Goal: Task Accomplishment & Management: Use online tool/utility

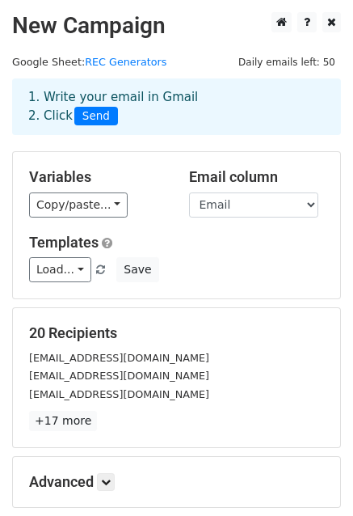
scroll to position [162, 0]
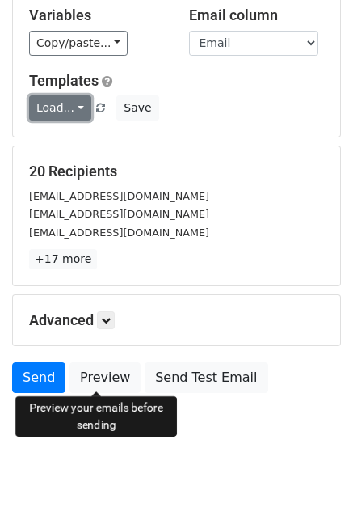
click at [71, 109] on link "Load..." at bounding box center [60, 107] width 62 height 25
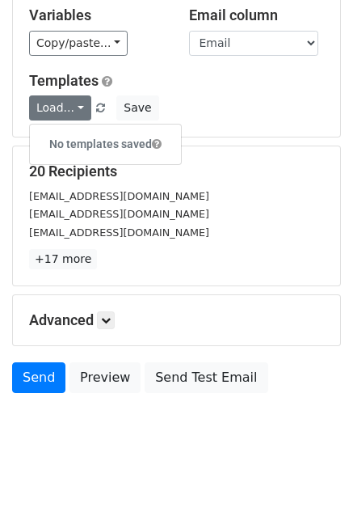
click at [307, 255] on p "+17 more" at bounding box center [176, 259] width 295 height 20
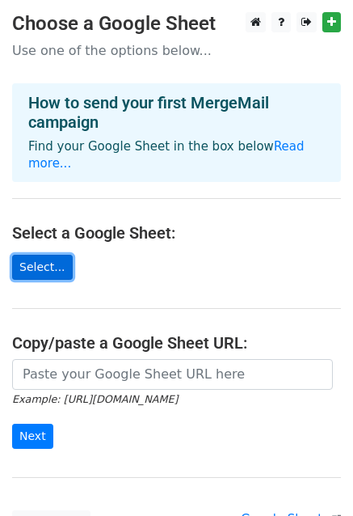
click at [43, 255] on link "Select..." at bounding box center [42, 267] width 61 height 25
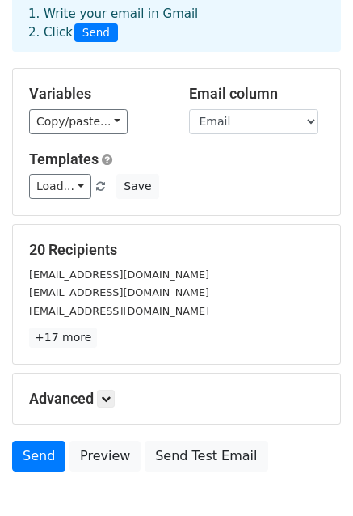
scroll to position [175, 0]
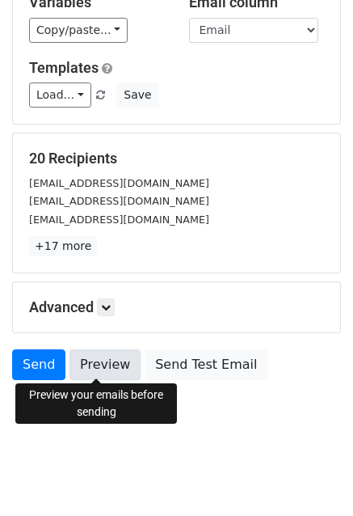
click at [99, 364] on link "Preview" at bounding box center [105, 364] width 71 height 31
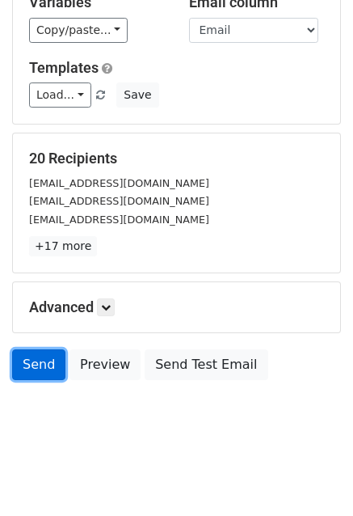
click at [42, 366] on link "Send" at bounding box center [38, 364] width 53 height 31
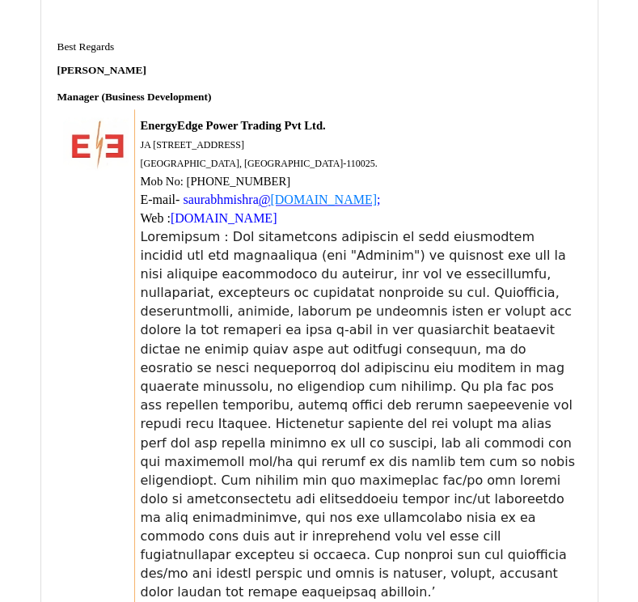
scroll to position [20950, 0]
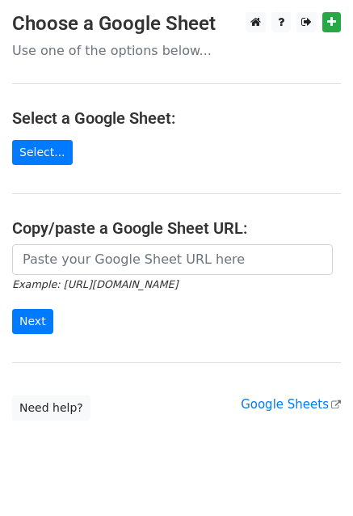
scroll to position [32, 0]
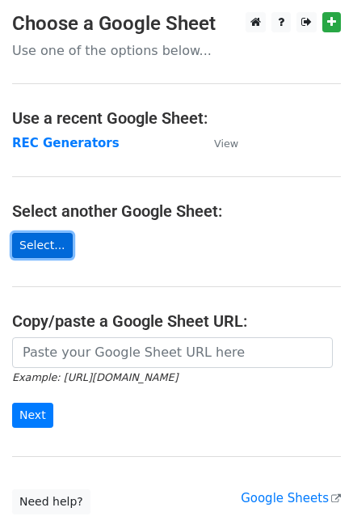
click at [45, 248] on link "Select..." at bounding box center [42, 245] width 61 height 25
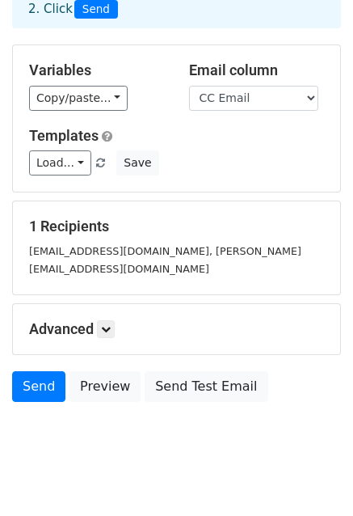
scroll to position [110, 0]
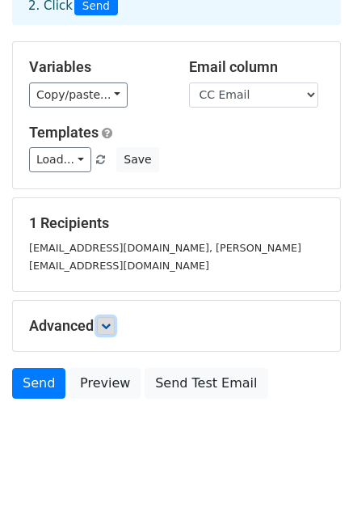
click at [104, 321] on icon at bounding box center [106, 326] width 10 height 10
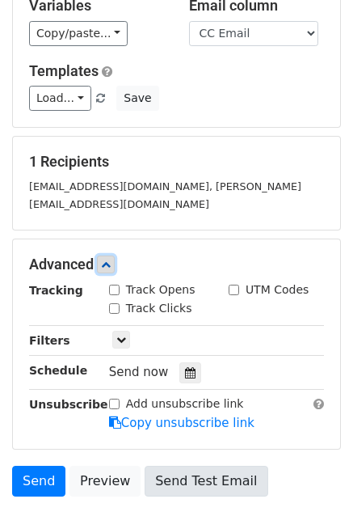
scroll to position [267, 0]
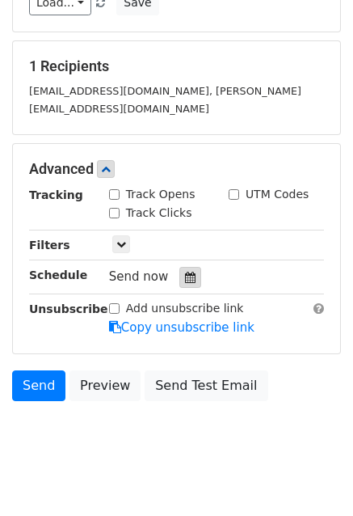
click at [185, 272] on icon at bounding box center [190, 277] width 11 height 11
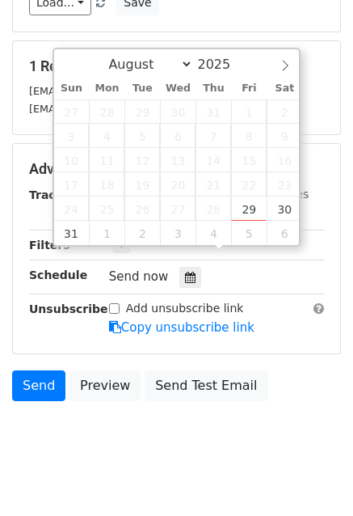
click at [214, 455] on html "New Campaign Daily emails left: 30 Google Sheet: REC Generators 1. Write your e…" at bounding box center [176, 136] width 353 height 806
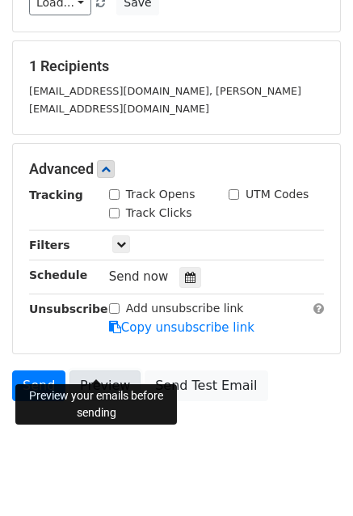
click at [100, 370] on link "Preview" at bounding box center [105, 385] width 71 height 31
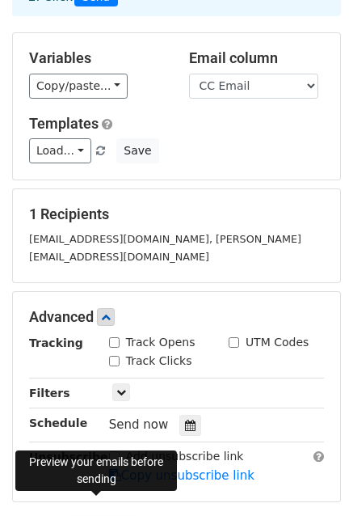
scroll to position [105, 0]
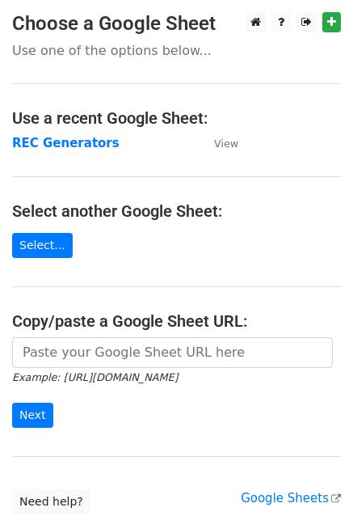
scroll to position [125, 0]
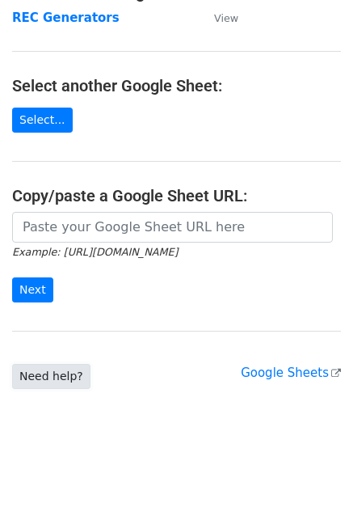
click at [72, 373] on link "Need help?" at bounding box center [51, 376] width 78 height 25
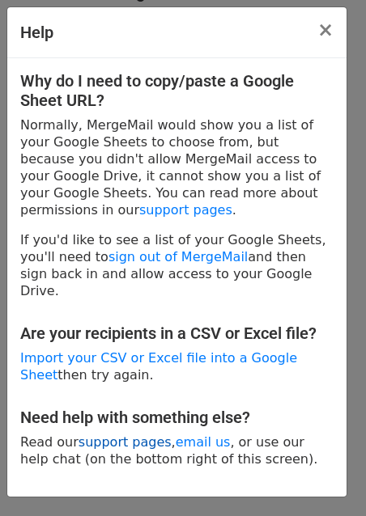
click at [103, 434] on link "support pages" at bounding box center [124, 441] width 93 height 15
click at [330, 27] on span "×" at bounding box center [325, 30] width 16 height 23
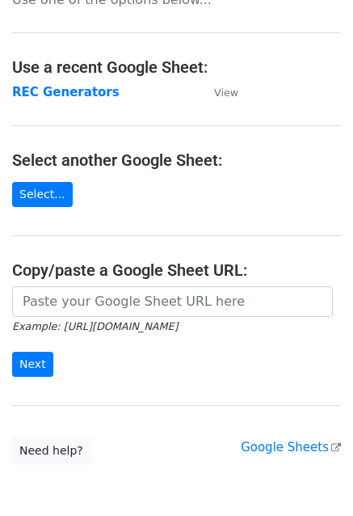
scroll to position [0, 0]
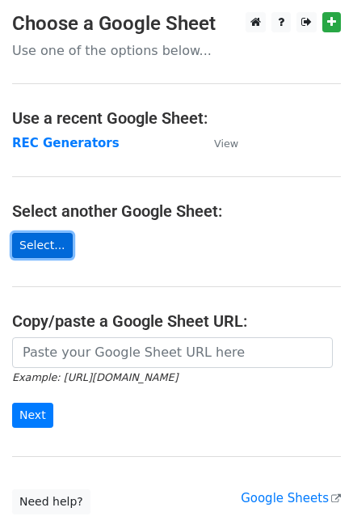
click at [32, 243] on link "Select..." at bounding box center [42, 245] width 61 height 25
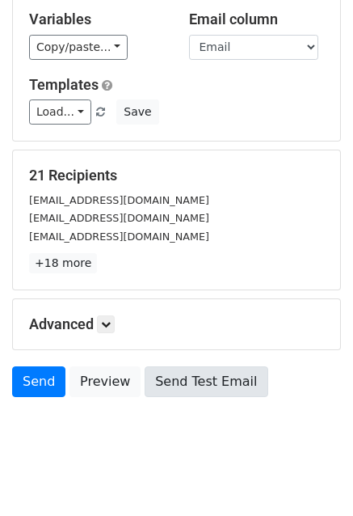
scroll to position [162, 0]
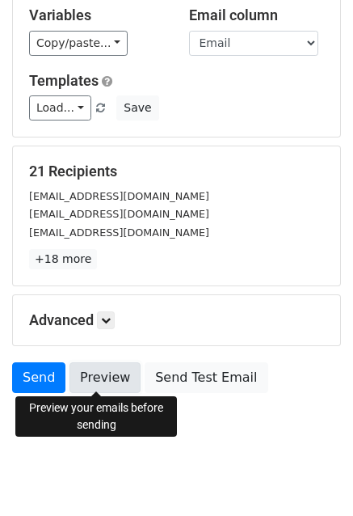
click at [110, 370] on link "Preview" at bounding box center [105, 377] width 71 height 31
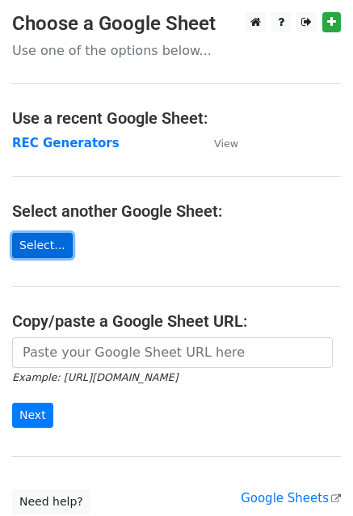
click at [34, 242] on link "Select..." at bounding box center [42, 245] width 61 height 25
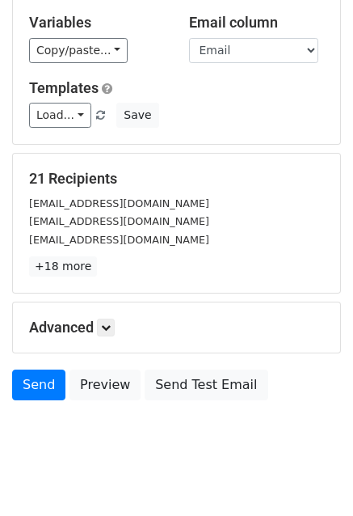
scroll to position [162, 0]
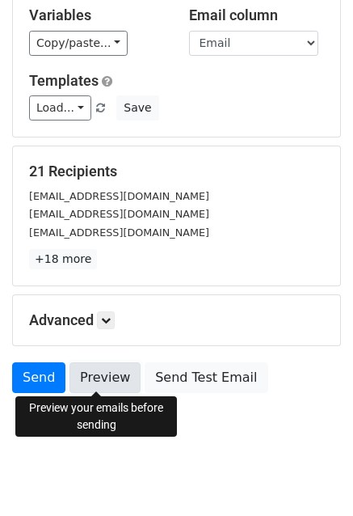
click at [94, 382] on link "Preview" at bounding box center [105, 377] width 71 height 31
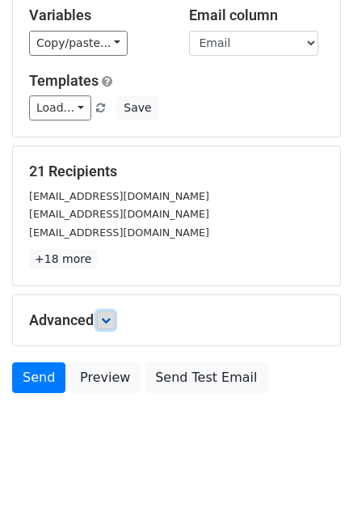
click at [110, 318] on icon at bounding box center [106, 320] width 10 height 10
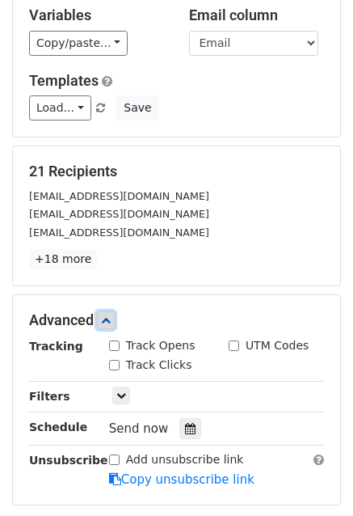
scroll to position [243, 0]
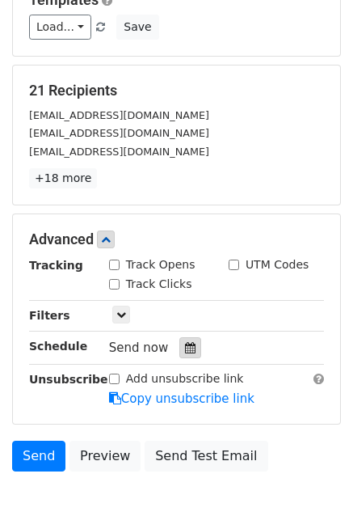
click at [185, 349] on icon at bounding box center [190, 347] width 11 height 11
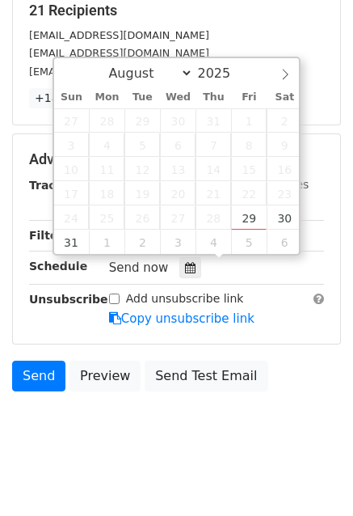
scroll to position [324, 0]
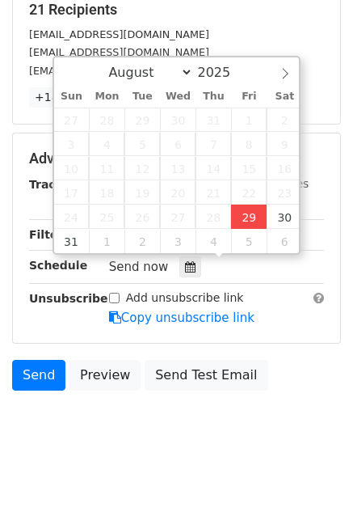
type input "2025-08-29 15:31"
type input "03"
type input "31"
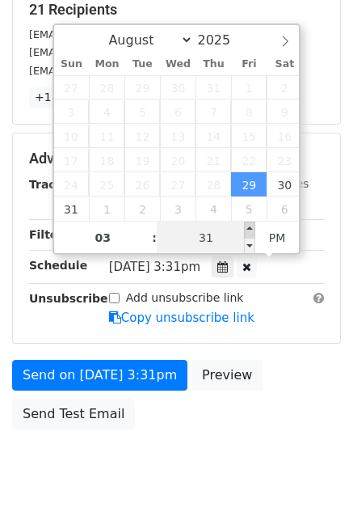
type input "2025-08-29 15:36"
type input "36"
click at [248, 225] on span at bounding box center [249, 230] width 11 height 16
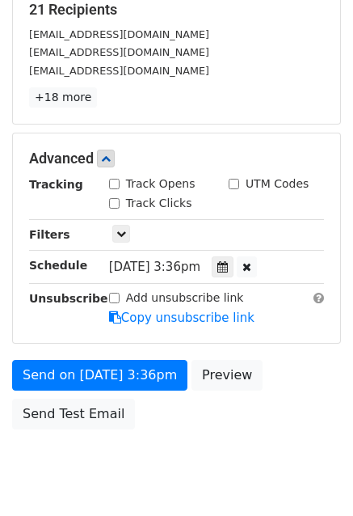
click at [239, 463] on body "New Campaign Daily emails left: 30 Google Sheet: REC Generators 1. Write your e…" at bounding box center [176, 96] width 353 height 814
click at [252, 262] on icon at bounding box center [247, 266] width 9 height 11
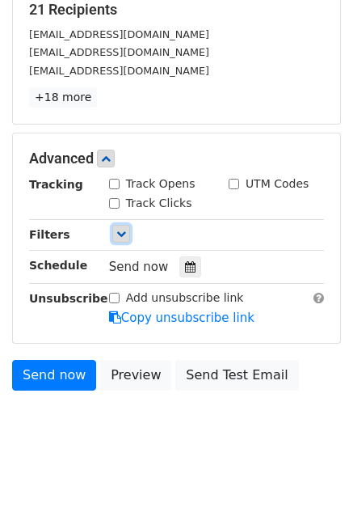
click at [117, 226] on link at bounding box center [121, 234] width 18 height 18
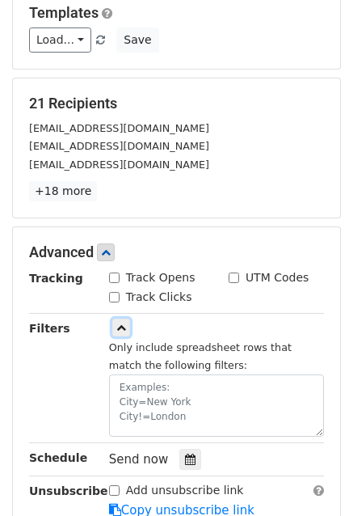
scroll to position [269, 0]
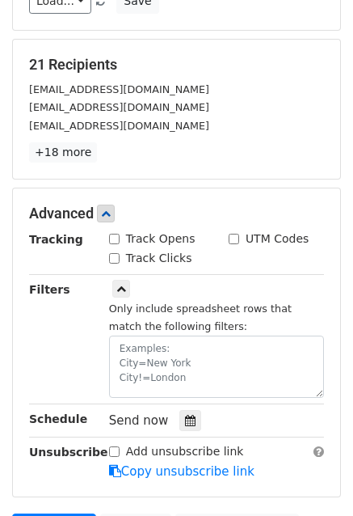
click at [235, 235] on input "UTM Codes" at bounding box center [234, 239] width 11 height 11
checkbox input "false"
click at [116, 239] on input "Track Opens" at bounding box center [114, 239] width 11 height 11
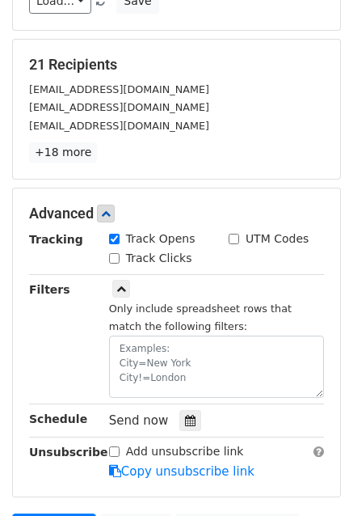
checkbox input "false"
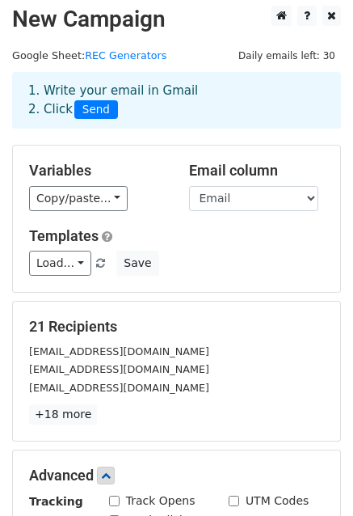
scroll to position [0, 0]
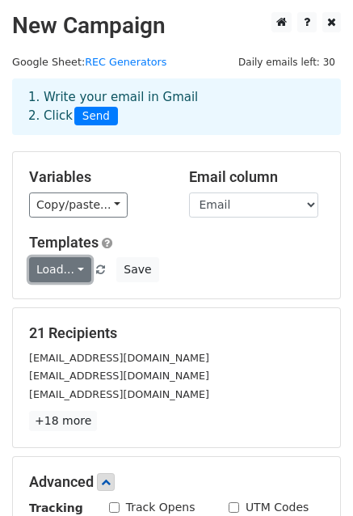
click at [74, 265] on link "Load..." at bounding box center [60, 269] width 62 height 25
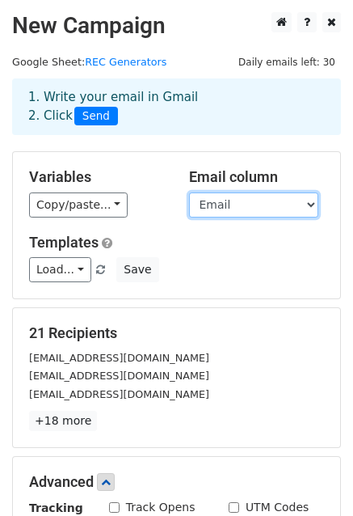
click at [309, 203] on select "First Name Email cc Company" at bounding box center [253, 205] width 129 height 25
click at [234, 263] on div "Load... No templates saved Save" at bounding box center [177, 269] width 320 height 25
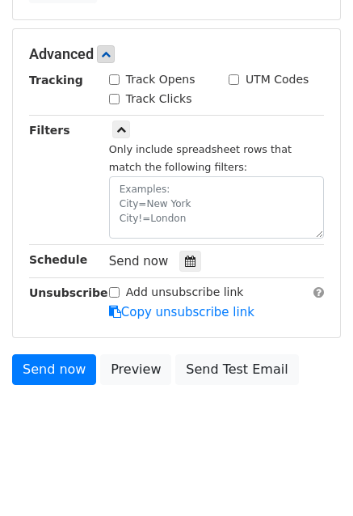
scroll to position [430, 0]
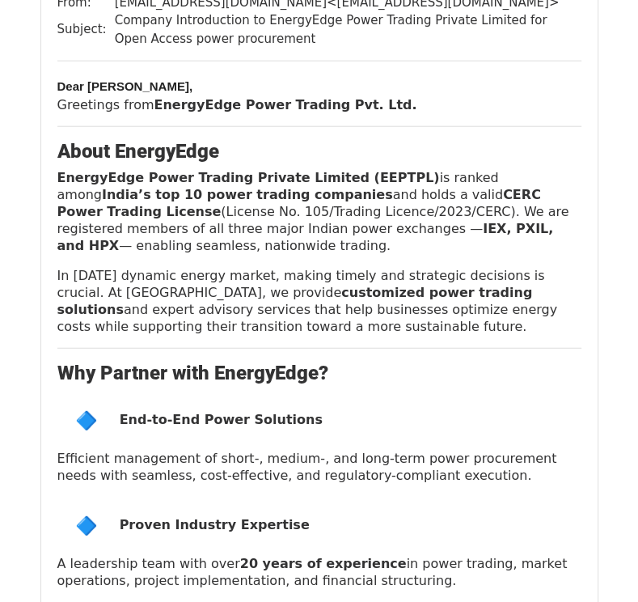
scroll to position [5500, 0]
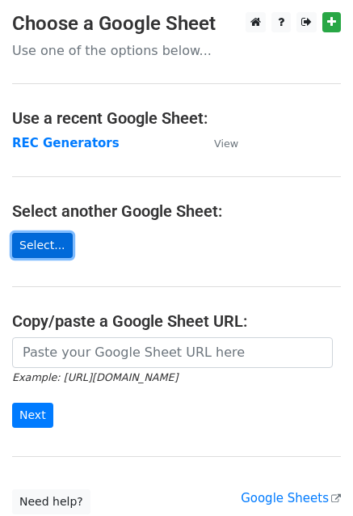
click at [37, 242] on link "Select..." at bounding box center [42, 245] width 61 height 25
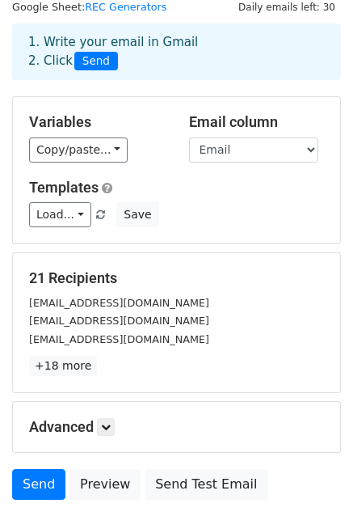
scroll to position [175, 0]
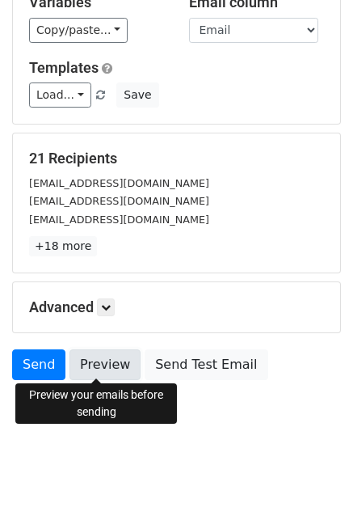
click at [108, 374] on link "Preview" at bounding box center [105, 364] width 71 height 31
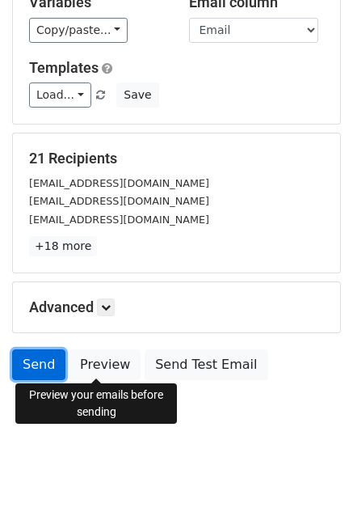
click at [36, 366] on link "Send" at bounding box center [38, 364] width 53 height 31
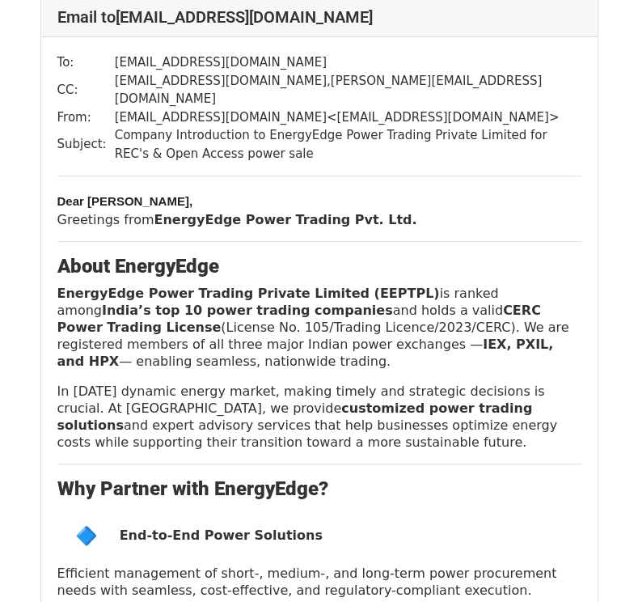
scroll to position [3640, 0]
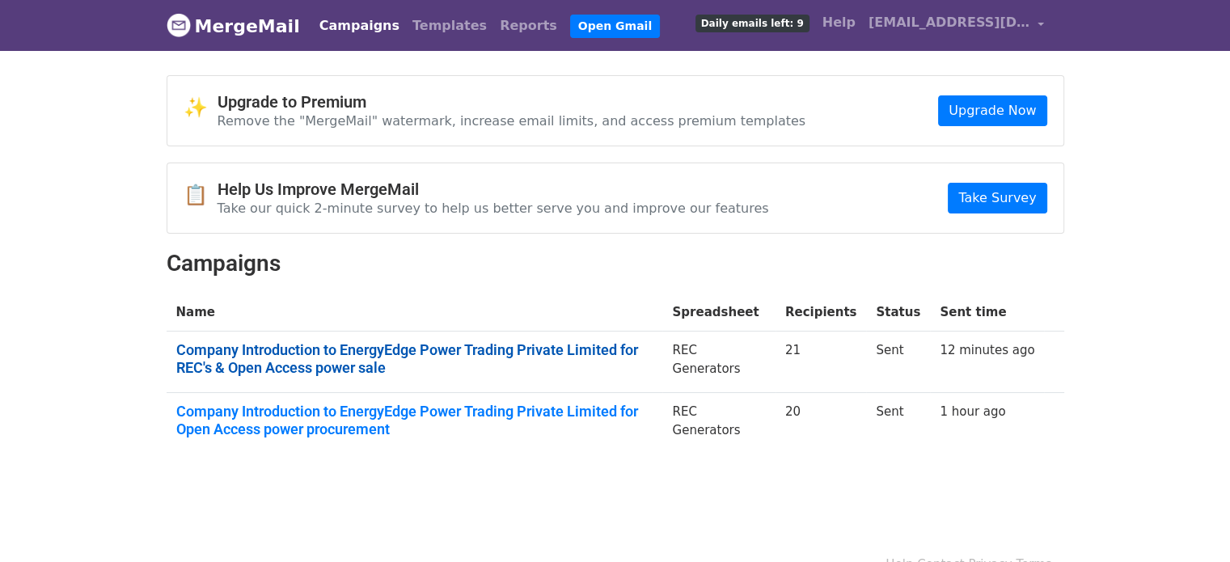
click at [426, 342] on link "Company Introduction to EnergyEdge Power Trading Private Limited for REC's & Op…" at bounding box center [414, 358] width 477 height 35
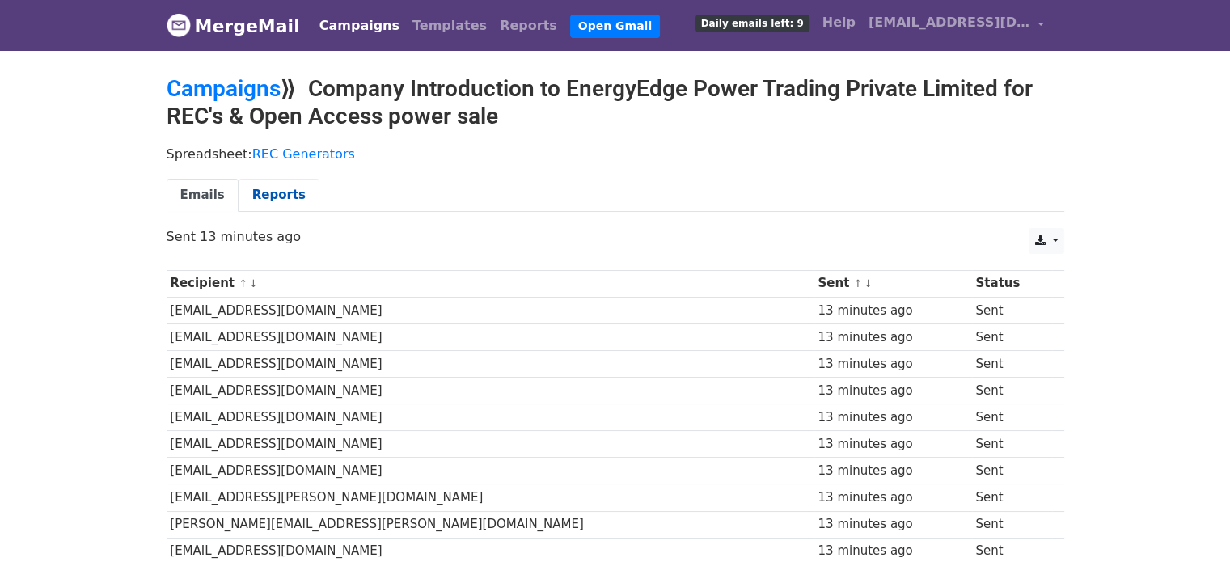
click at [252, 187] on link "Reports" at bounding box center [279, 195] width 81 height 33
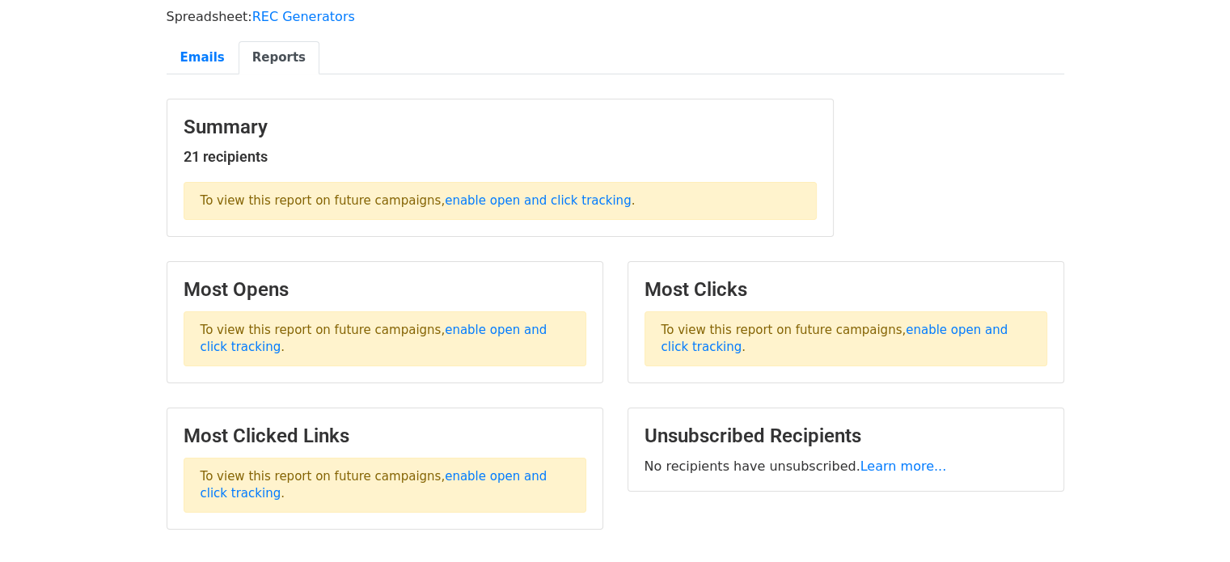
scroll to position [162, 0]
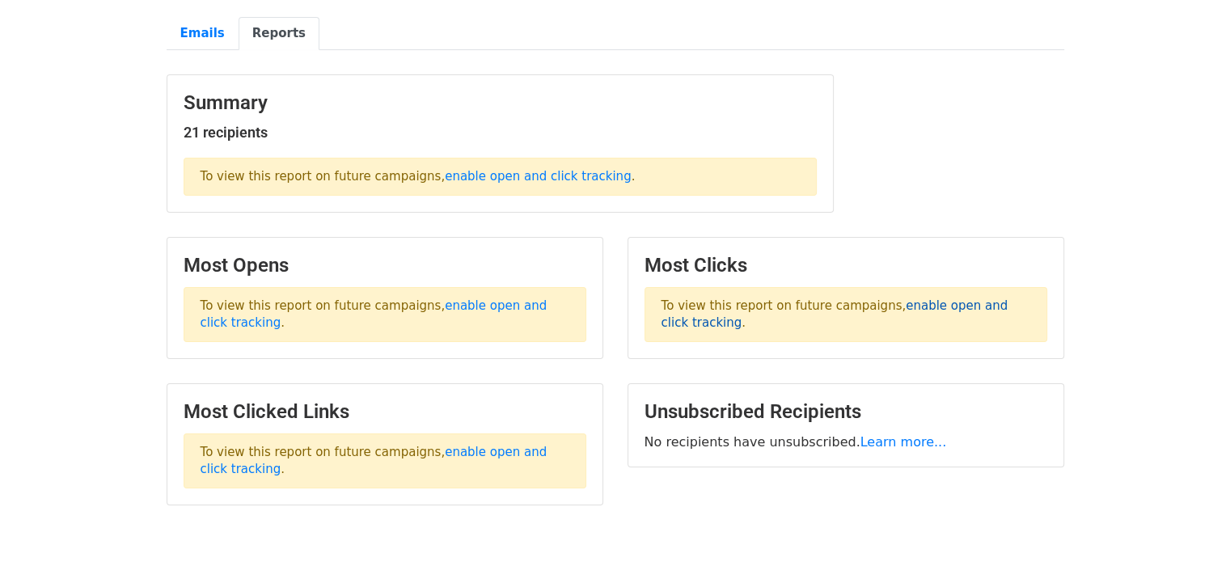
click at [916, 304] on link "enable open and click tracking" at bounding box center [835, 314] width 347 height 32
click at [476, 446] on link "enable open and click tracking" at bounding box center [374, 461] width 347 height 32
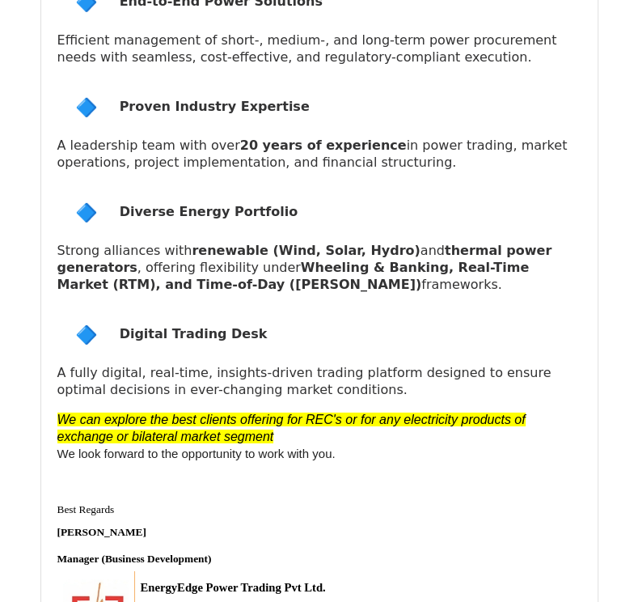
scroll to position [5986, 0]
